Goal: Information Seeking & Learning: Learn about a topic

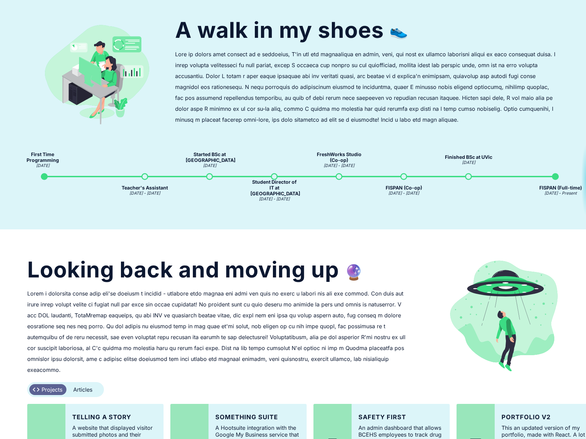
scroll to position [481, 0]
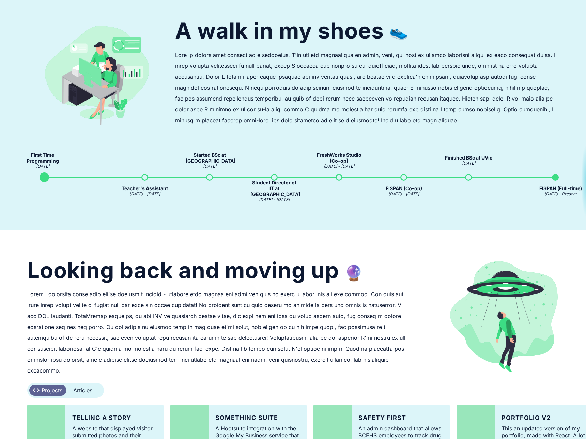
click at [41, 175] on div "First Time Programming [DATE]" at bounding box center [73, 177] width 65 height 51
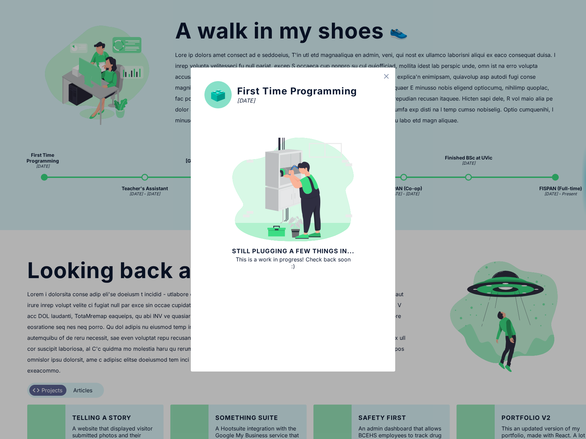
click at [56, 209] on div "First Time Programming [DATE] Still plugging a few things in... This is a work …" at bounding box center [293, 219] width 586 height 439
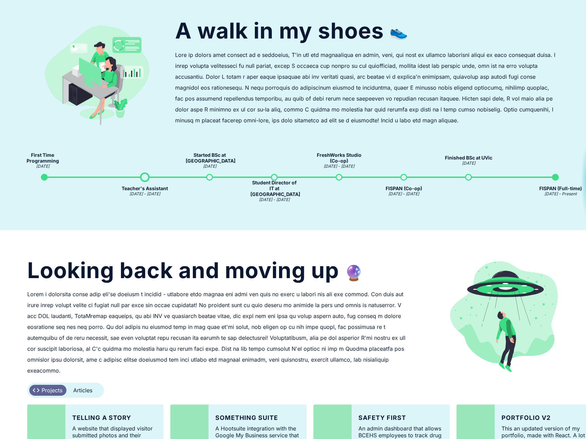
click at [141, 176] on span at bounding box center [145, 178] width 10 height 10
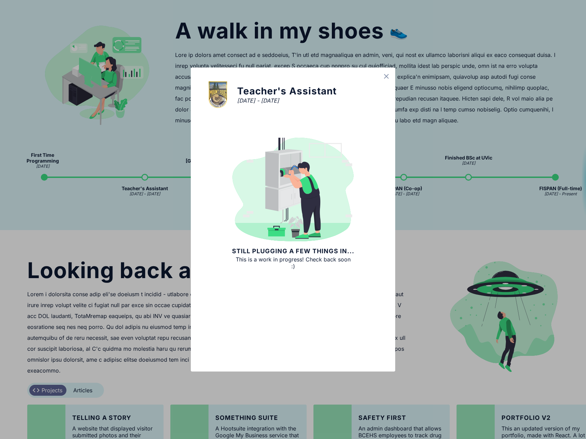
click at [129, 204] on div "Teacher's Assistant [DATE] - [DATE] Still plugging a few things in... This is a…" at bounding box center [293, 219] width 586 height 439
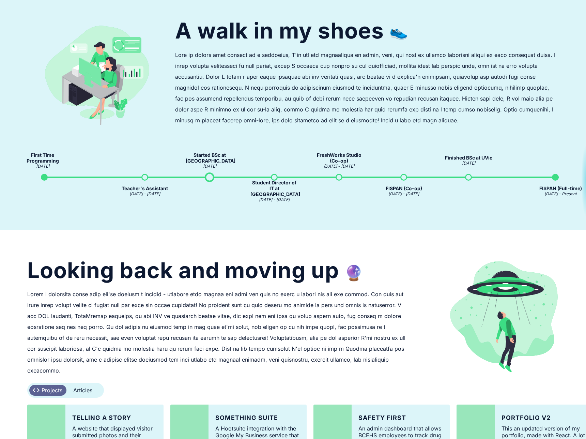
click at [212, 178] on span at bounding box center [210, 178] width 10 height 10
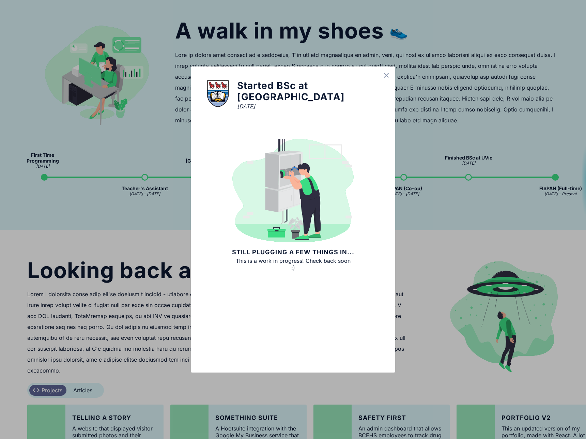
click at [167, 203] on div "Started BSc at UVic [DATE] Still plugging a few things in... This is a work in …" at bounding box center [293, 219] width 586 height 439
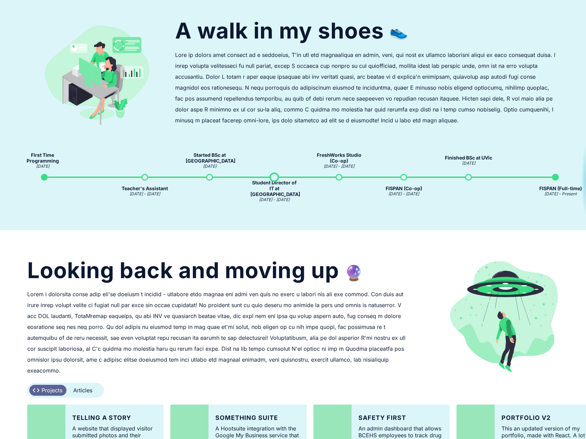
click at [275, 176] on span at bounding box center [275, 178] width 10 height 10
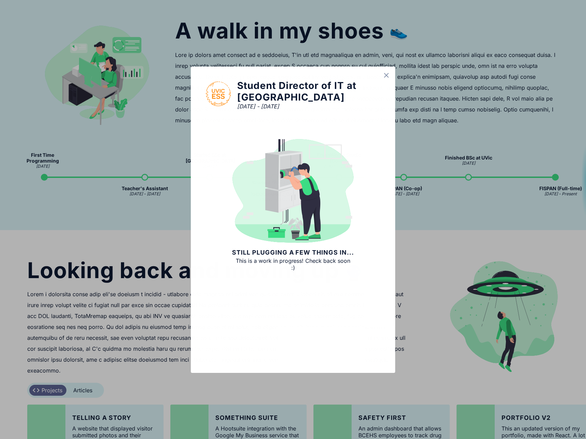
click at [170, 223] on div "Student Director of IT at UVic [DATE] - [DATE] Still plugging a few things in..…" at bounding box center [293, 219] width 586 height 439
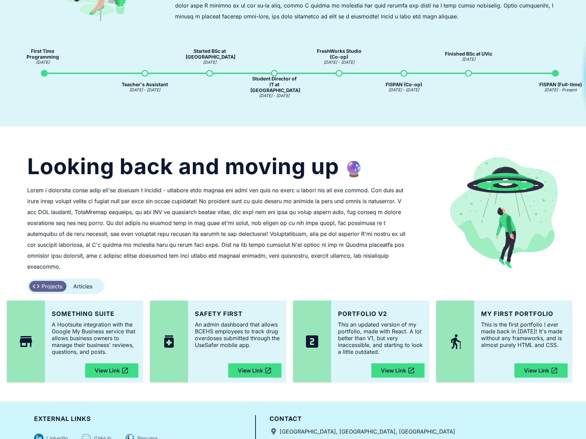
scroll to position [0, 0]
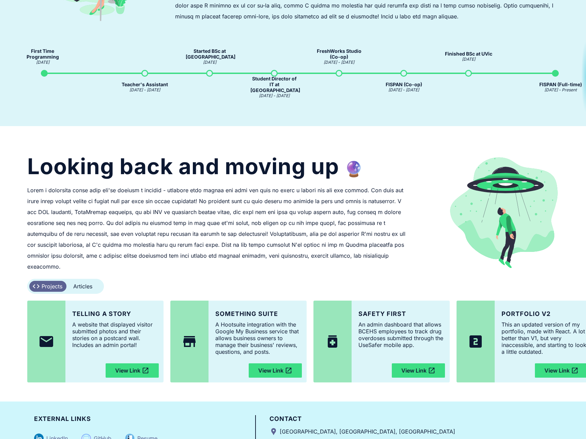
click at [90, 283] on div "Articles" at bounding box center [82, 286] width 19 height 7
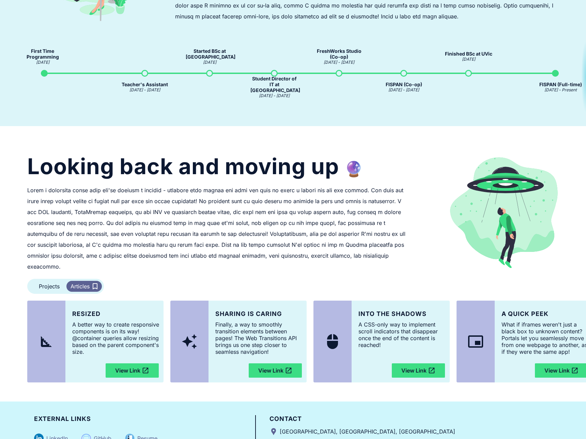
click at [50, 283] on div "Projects" at bounding box center [49, 286] width 21 height 7
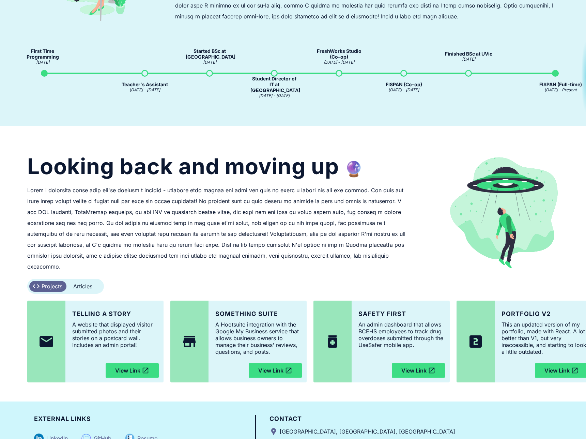
click at [75, 283] on div "Articles" at bounding box center [82, 286] width 19 height 7
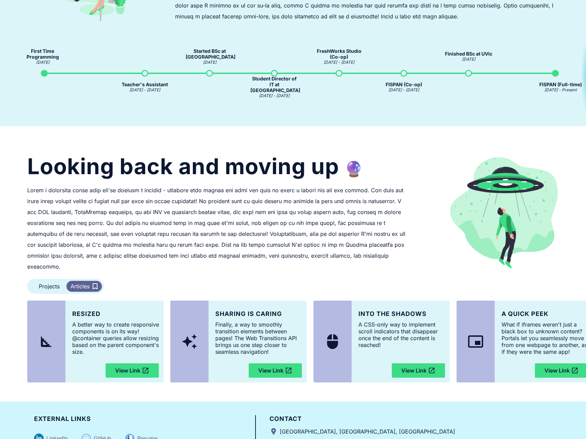
click at [52, 283] on div "Projects" at bounding box center [49, 286] width 21 height 7
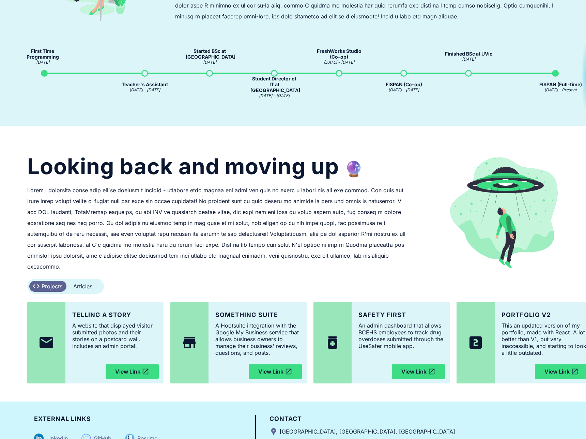
click at [72, 281] on div "Articles bookmark_border" at bounding box center [83, 286] width 35 height 11
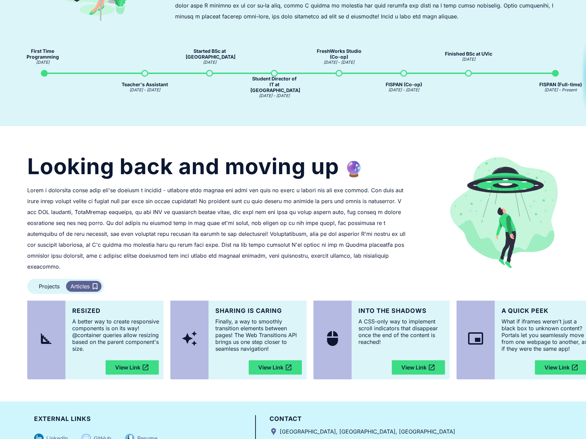
click at [55, 283] on div "Projects" at bounding box center [49, 286] width 21 height 7
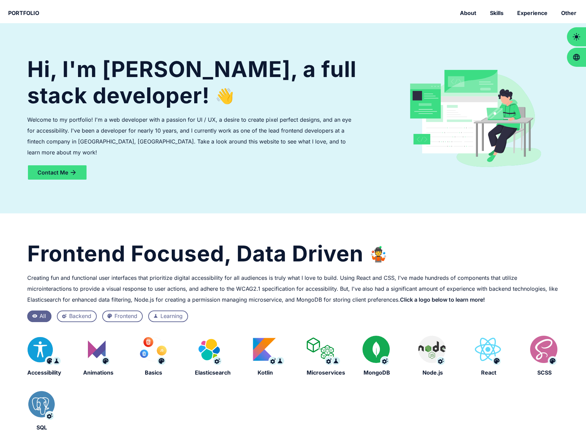
click at [78, 314] on div "Backend" at bounding box center [80, 316] width 22 height 9
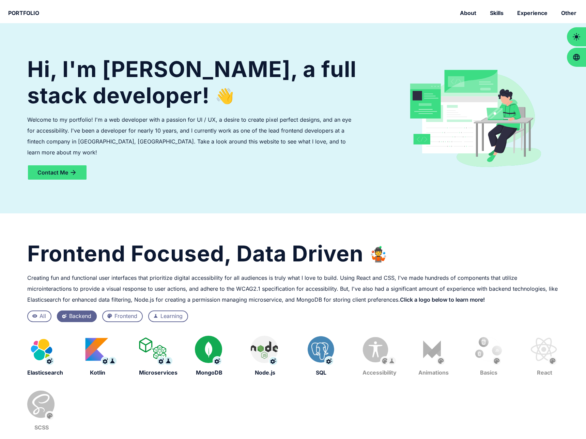
click at [105, 314] on div "palette Frontend" at bounding box center [122, 317] width 41 height 12
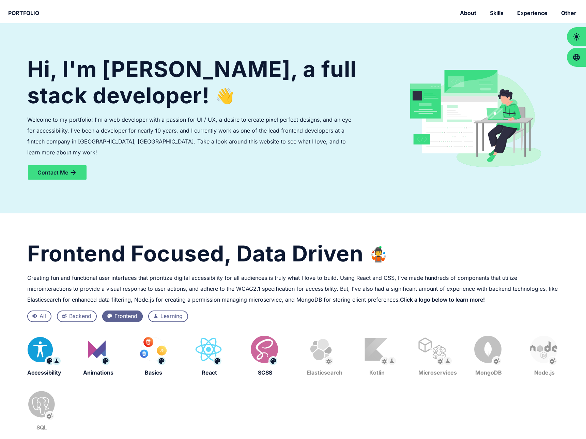
click at [33, 317] on icon "visibility" at bounding box center [34, 315] width 5 height 5
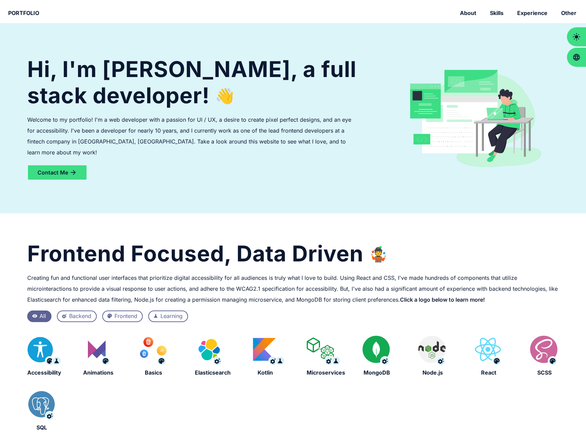
click at [161, 316] on div "Learning" at bounding box center [172, 316] width 22 height 9
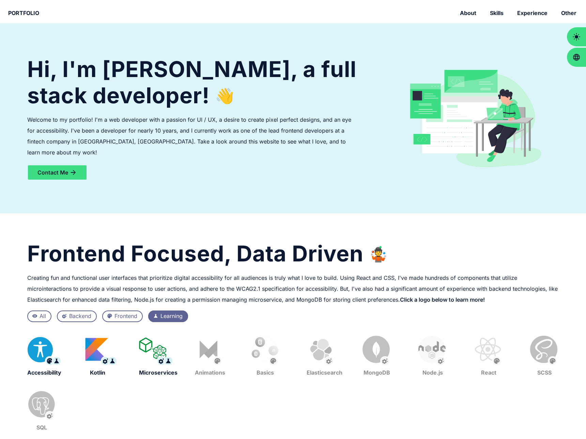
click at [42, 309] on div "Frontend Focused, Data Driven 🤹 Creating fun and functional user interfaces tha…" at bounding box center [293, 336] width 532 height 191
click at [42, 313] on div "All" at bounding box center [43, 316] width 6 height 9
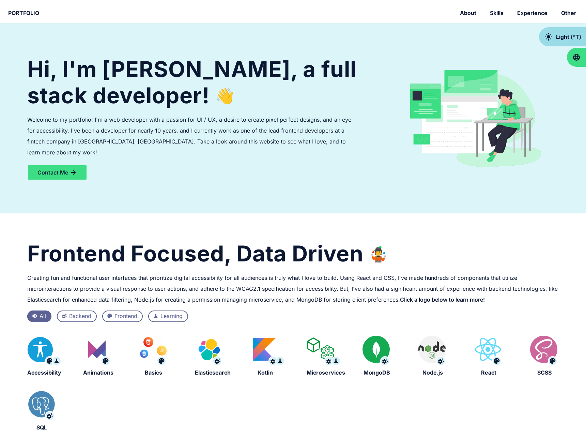
click at [578, 39] on div "Light (^T)" at bounding box center [568, 36] width 25 height 7
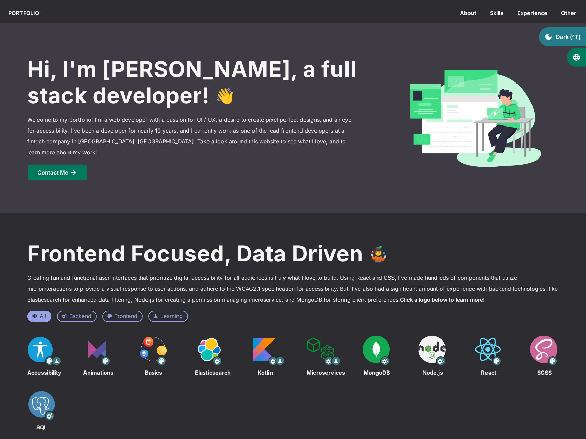
click at [579, 39] on div "Dark (^T)" at bounding box center [568, 36] width 25 height 7
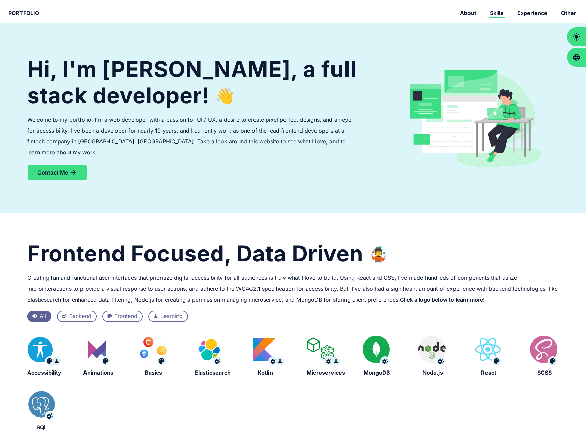
click at [505, 12] on div "Skills" at bounding box center [497, 13] width 16 height 7
click at [528, 13] on div "Experience" at bounding box center [532, 13] width 33 height 7
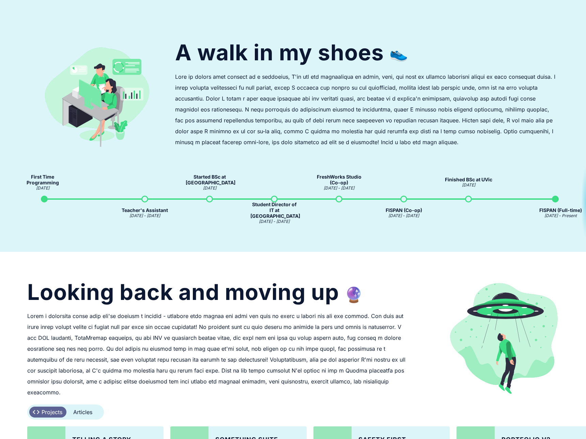
scroll to position [585, 0]
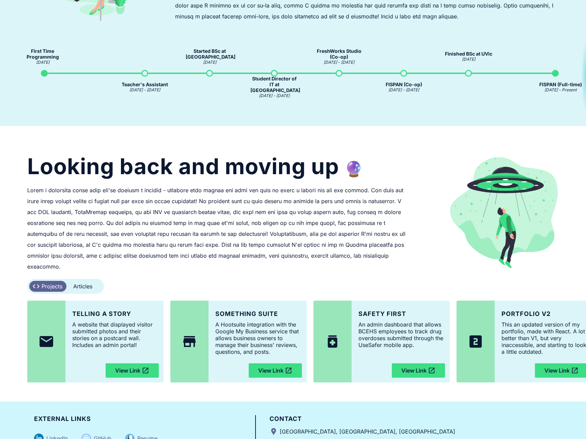
click at [354, 171] on span "🔮" at bounding box center [354, 169] width 19 height 18
click at [337, 169] on h1 "Looking back and moving up 🔮" at bounding box center [219, 166] width 384 height 26
click at [326, 168] on h1 "Looking back and moving up 🔮" at bounding box center [219, 166] width 384 height 26
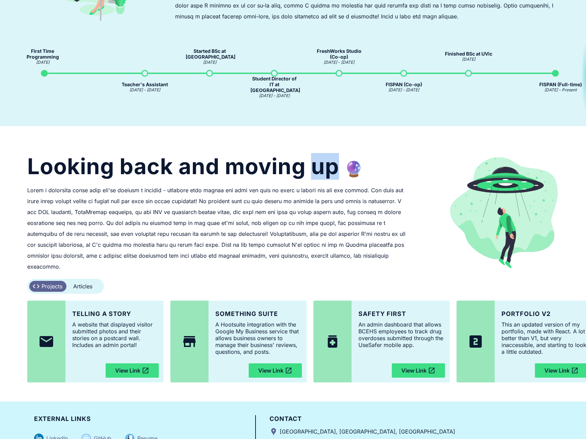
click at [326, 168] on h1 "Looking back and moving up 🔮" at bounding box center [219, 166] width 384 height 26
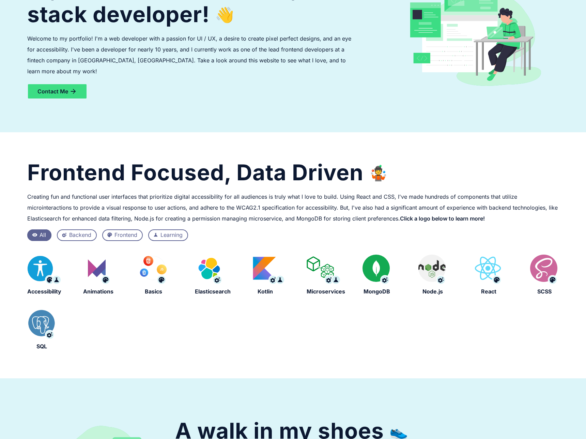
scroll to position [0, 0]
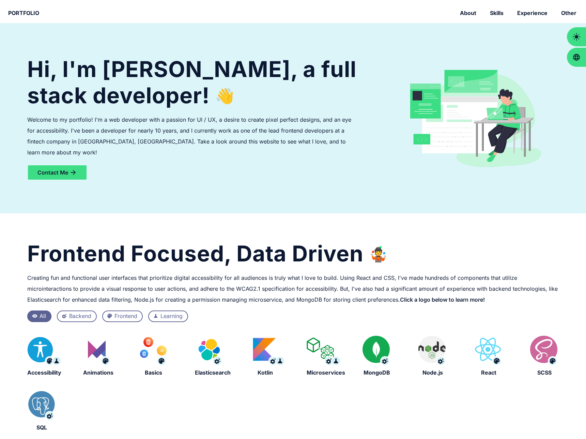
click at [279, 38] on div "Hi, I'm [PERSON_NAME], a full stack developer! 👋 Welcome to my portfolio! I'm a…" at bounding box center [306, 118] width 559 height 177
